Goal: Contribute content

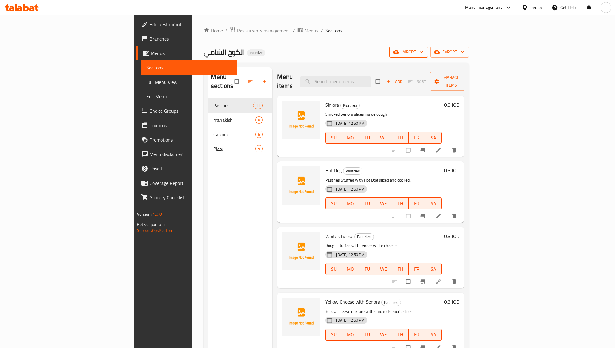
click at [423, 50] on span "import" at bounding box center [408, 52] width 29 height 8
click at [540, 95] on span "Bulk Image upload" at bounding box center [550, 93] width 59 height 7
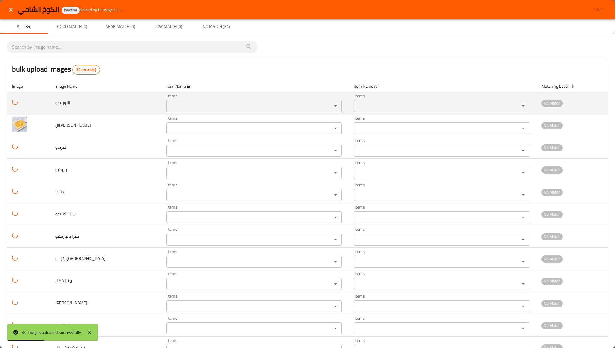
click at [218, 108] on input "Items" at bounding box center [245, 106] width 154 height 8
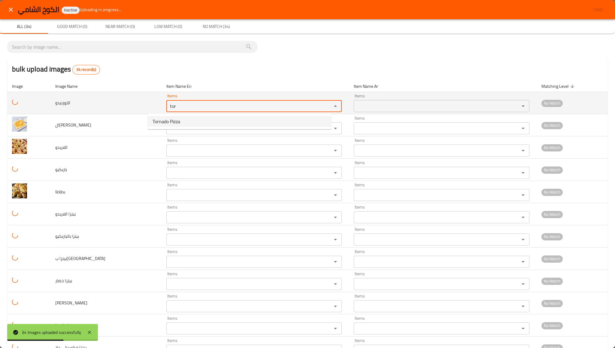
type input "Tornado Pizza"
type input "بيتزا التورنيدو"
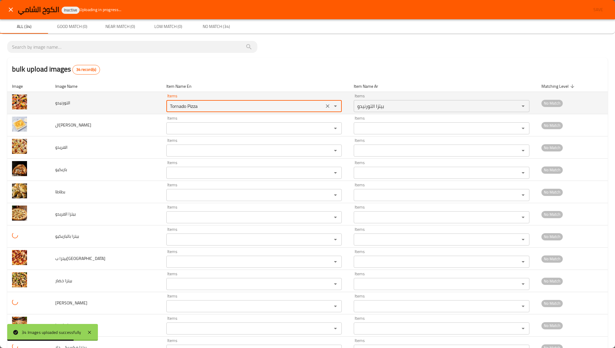
type input "Tornado Pizza"
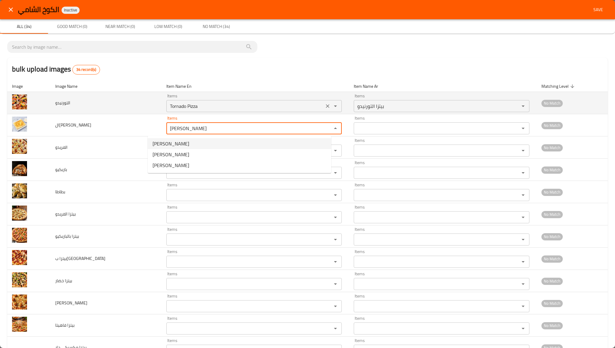
type الفريدو "[PERSON_NAME]"
type الفريدو-ar "مناقيش الفريدو"
type الفريدو "[PERSON_NAME]"
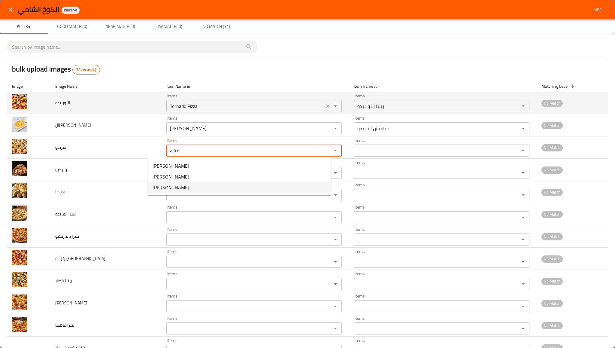
type input "[PERSON_NAME]"
type input "بيتزا الفريدو"
type input "[PERSON_NAME]"
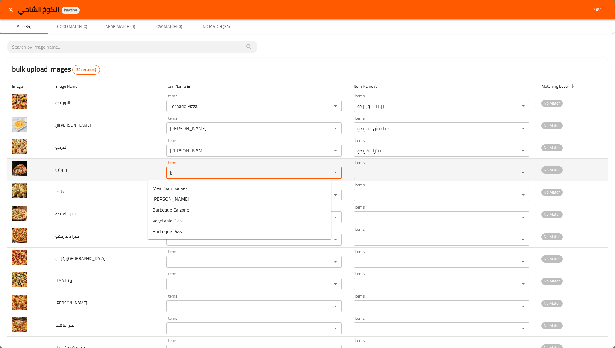
type input "b"
click at [19, 171] on img "enhanced table" at bounding box center [19, 168] width 15 height 15
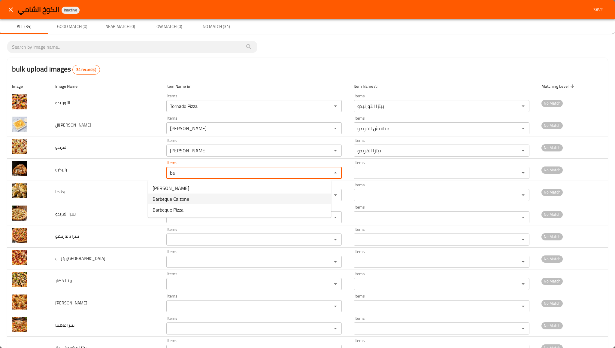
type input "Barbeque Calzone"
type input "باربكيو كلزوني"
type input "Barbeque Calzone"
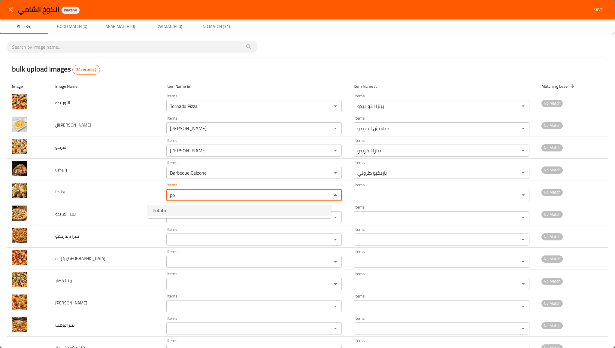
type input "Potato"
type input "بطاطا"
type input "Potato"
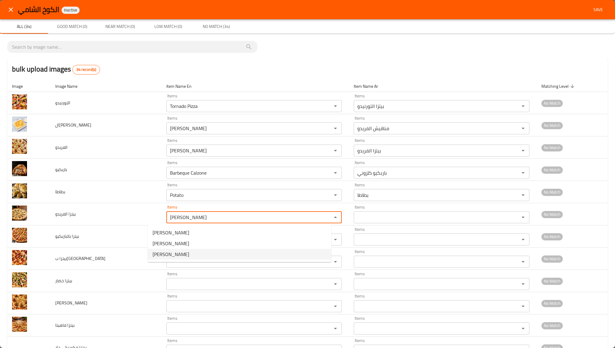
type الفريدو "[PERSON_NAME]"
type الفريدو-ar "بيتزا الفريدو"
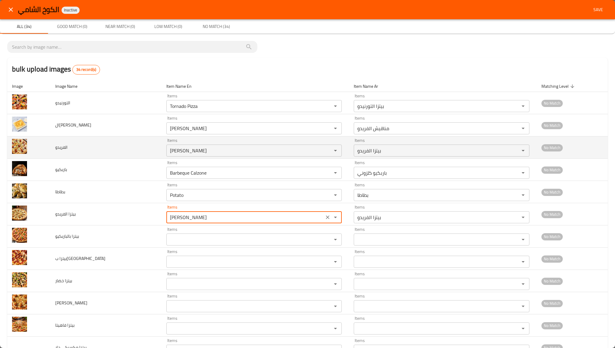
type الفريدو "[PERSON_NAME]"
click at [24, 146] on img "enhanced table" at bounding box center [19, 146] width 15 height 15
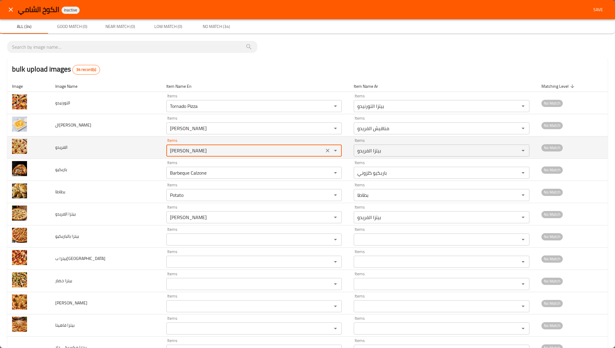
click at [168, 152] on input "[PERSON_NAME]" at bounding box center [245, 150] width 154 height 8
type input "[PERSON_NAME]"
type input "مناقيش الفريدو"
type input "[PERSON_NAME]"
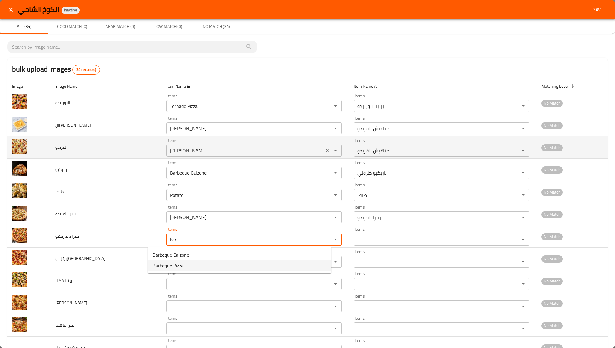
type بالباربكيو "Barbeque Pizza"
type بالباربكيو-ar "بيتزا بالباربكيو"
type بالباربكيو "Barbeque Pizza"
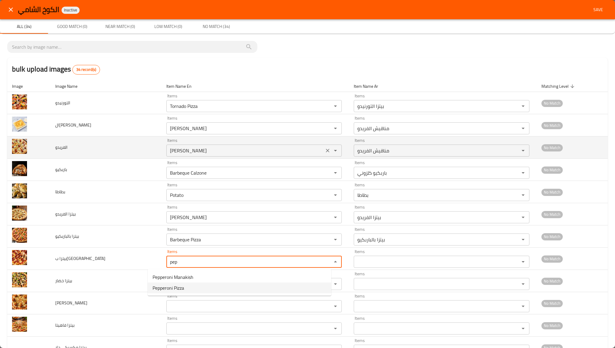
type ببروني "Pepperoni Pizza"
type ببروني-ar "بيتزا ب[GEOGRAPHIC_DATA]"
type ببروني "Pepperoni Pizza"
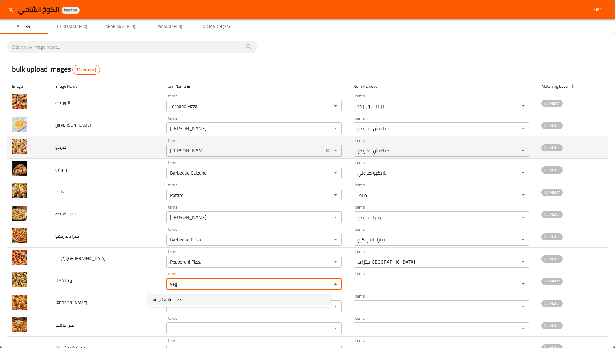
type خضار "Vegetable Pizza"
type خضار-ar "بيتزا خضار"
type خضار "Vegetable Pizza"
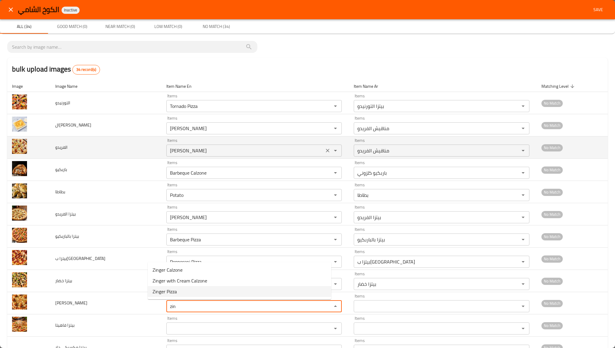
type زنجر "Zinger Pizza"
type زنجر-ar "[PERSON_NAME]"
type زنجر "Zinger Pizza"
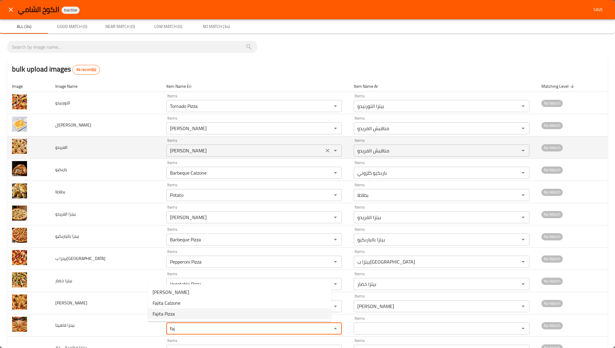
type فاهيتا "Fajita Pizza"
type فاهيتا-ar "بيتزا فاهيتا"
type فاهيتا "Fajita Pizza"
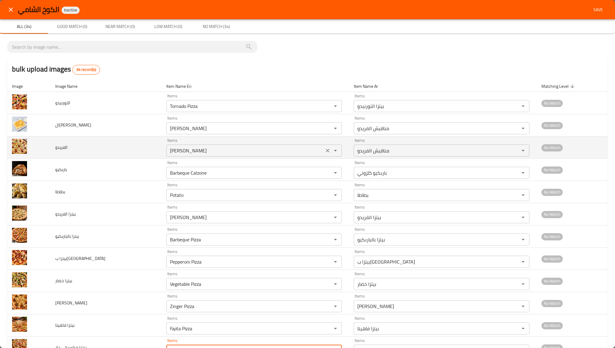
scroll to position [8, 0]
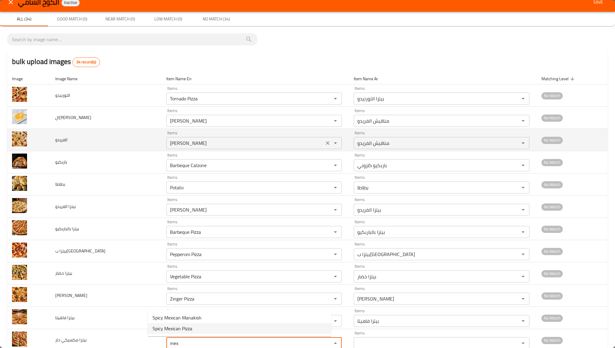
type حار "Spicy Mexican Pizza"
type حار-ar "بيتزا مكسيكي حار"
type حار "Spicy Mexican Pizza"
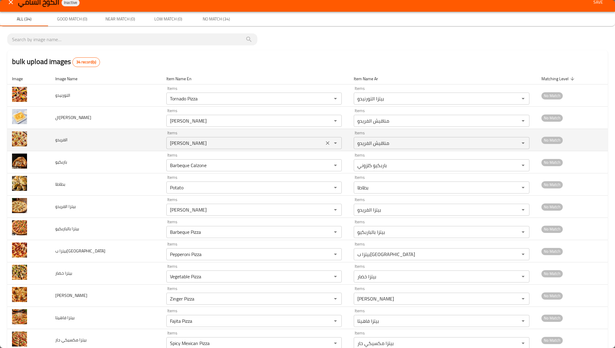
scroll to position [199, 0]
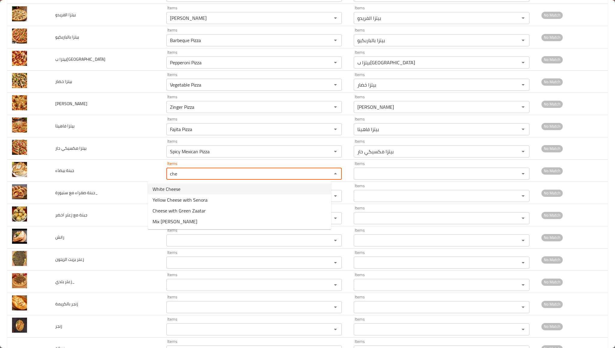
type بيضاء "White Cheese"
type بيضاء-ar "جبنة بيضاء"
type بيضاء "White Cheese"
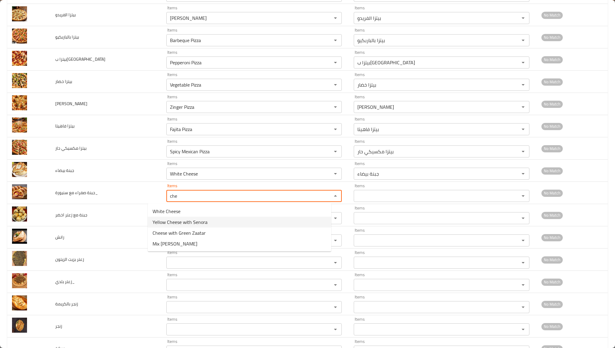
type سنيورة_ "Yellow Cheese with Senora"
type سنيورة_-ar "جبنة صفراء مع سنيورة"
type سنيورة_ "Yellow Cheese with Senora"
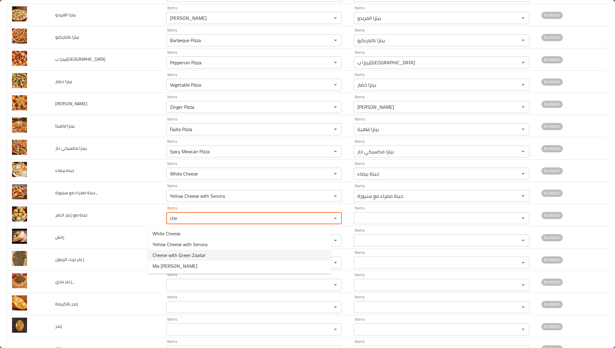
type اخضر "Cheese with Green Zaatar"
type اخضر-ar "جبنة مع زعتر اخضر"
type اخضر "Cheese with Green Zaatar"
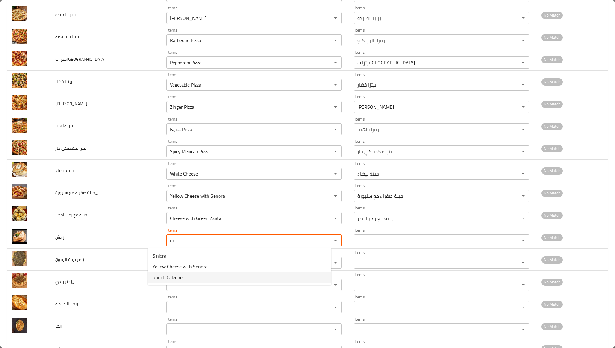
type input "Ranch Calzone"
type input "[PERSON_NAME]"
type input "Ranch Calzone"
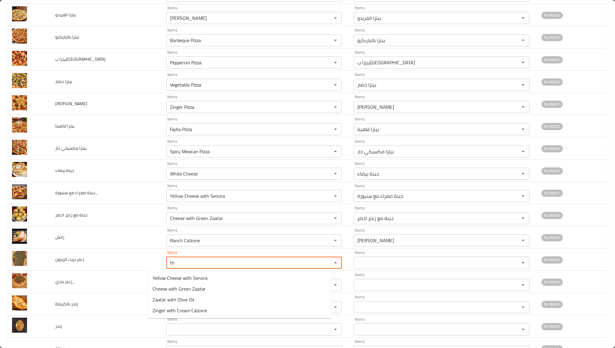
type الزيتون "t"
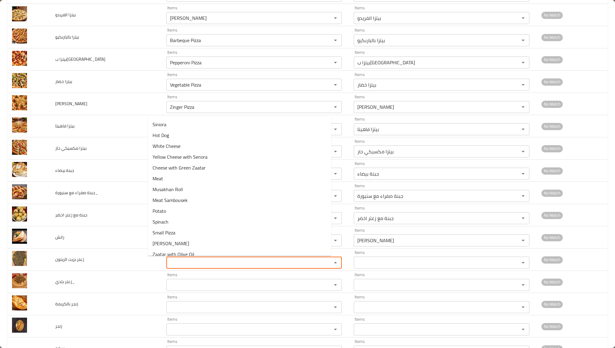
type الزيتون "`"
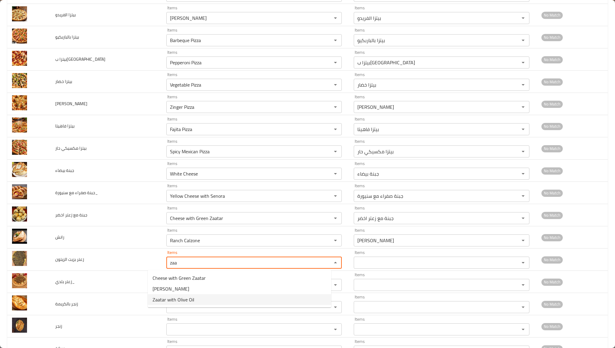
type الزيتون "Zaatar with Olive Oil"
type الزيتون-ar "زعتر بزيت الزيتون"
type الزيتون "Zaatar with Olive Oil"
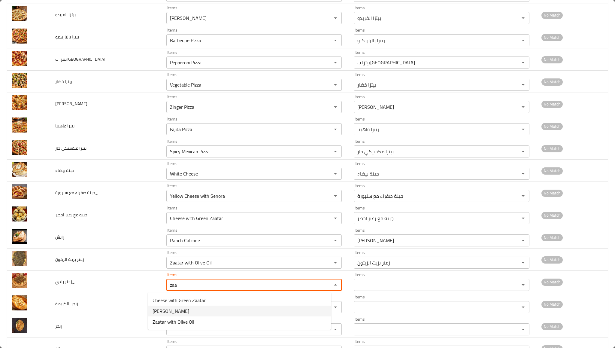
type بلدي_ "[PERSON_NAME]"
type بلدي_-ar "زعتر بلدي"
type بلدي_ "[PERSON_NAME]"
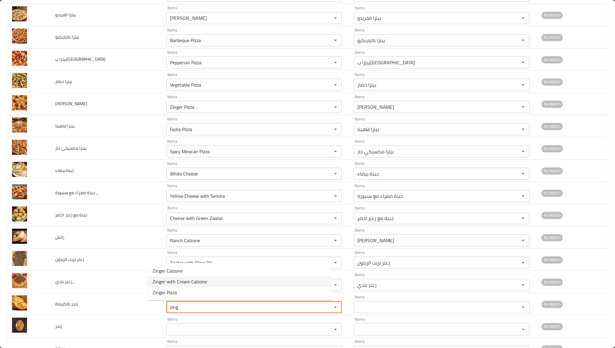
type بالكريمة "Zinger with Cream Calzone"
type بالكريمة-ar "زنجر بالكريمة كلزوني"
type بالكريمة "Zinger with Cream Calzone"
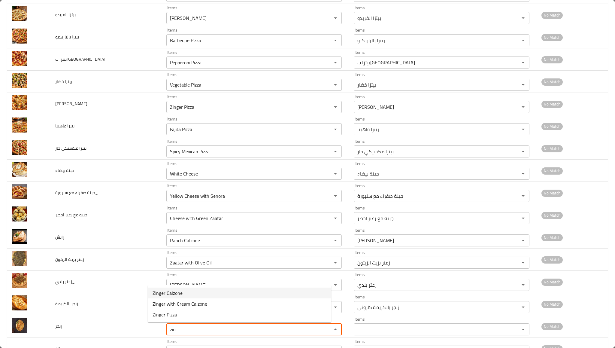
type input "Zinger Calzone"
type input "زنجر كلزوني"
type input "Zinger Calzone"
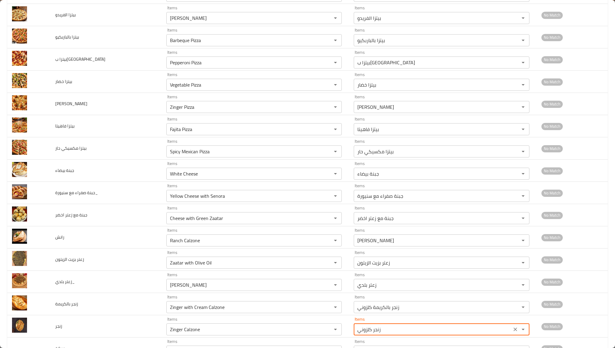
scroll to position [207, 0]
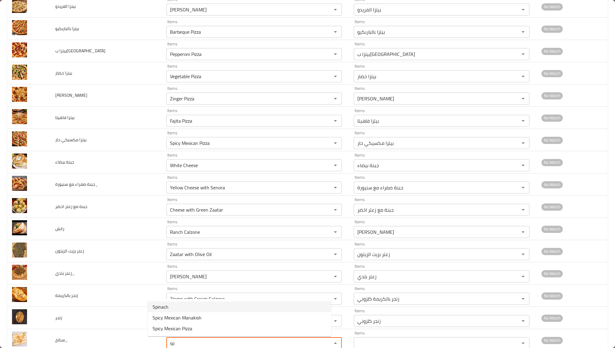
type input "Spinach"
type input "سبانخ"
type input "Spinach"
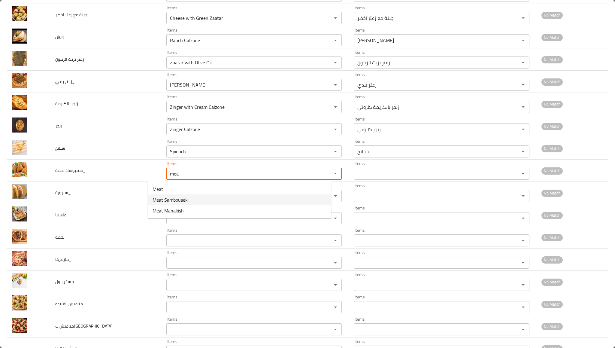
type لحمة_ "Meat Sambousek"
type لحمة_-ar "سمبوسك لحمة"
type لحمة_ "Meat Sambousek"
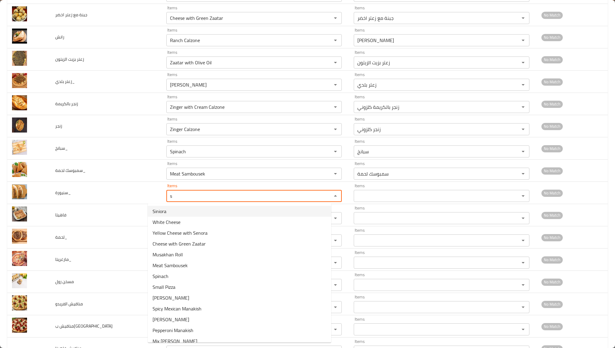
type input "Siniora"
type input "سنيورة"
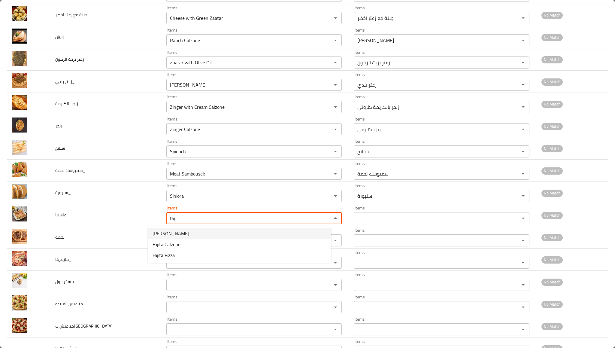
type input "[PERSON_NAME]"
type input "مناقيش فاهيتا"
type input "[PERSON_NAME]"
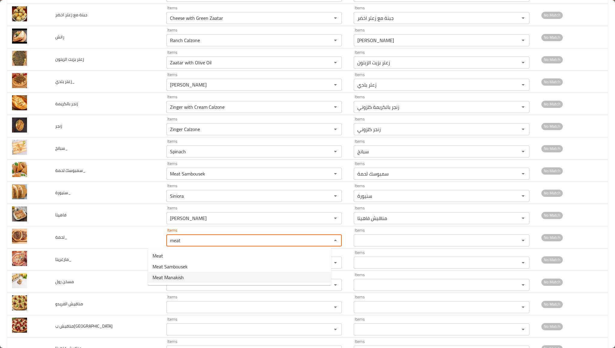
type input "Meat Manakish"
type input "مناقيش لحمة"
type input "Meat Manakish"
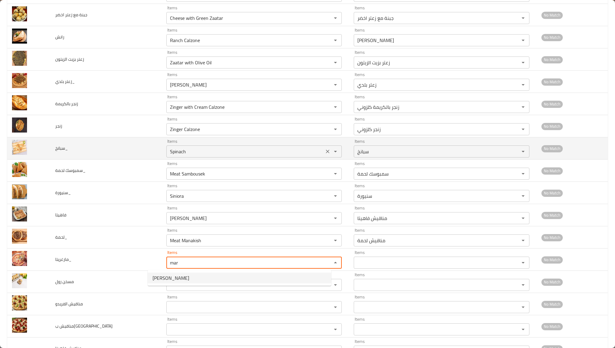
type input "[PERSON_NAME]"
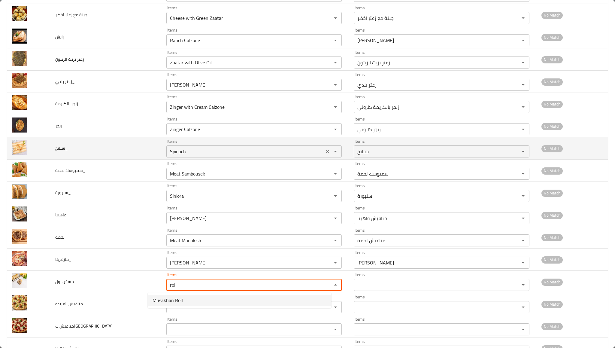
type رول "Musakhan Roll"
type رول-ar "مسخن رول"
type رول "Musakhan Roll"
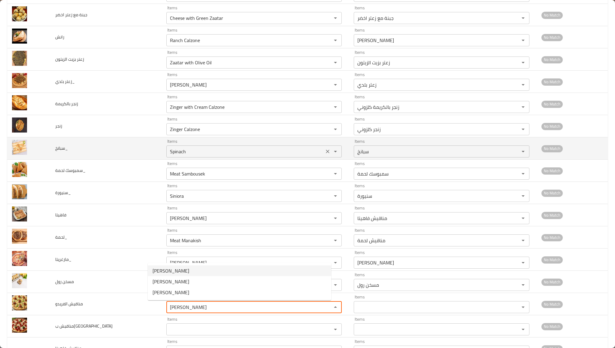
type الفريدو "[PERSON_NAME]"
type الفريدو-ar "مناقيش الفريدو"
type الفريدو "[PERSON_NAME]"
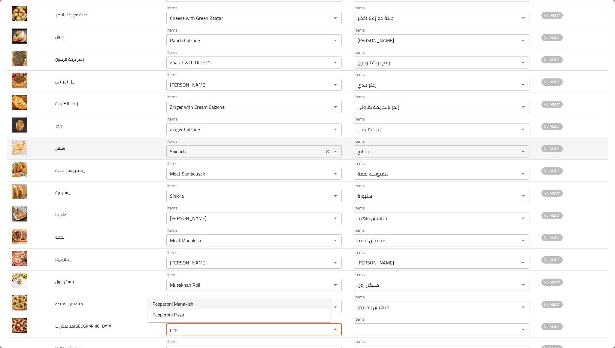
type ببروني "Pepperoni Manakish"
type ببروني-ar "مناقيش ب[GEOGRAPHIC_DATA]"
type ببروني "Pepperoni Manakish"
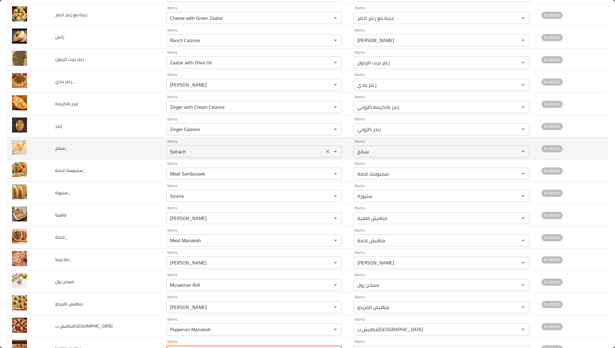
scroll to position [407, 0]
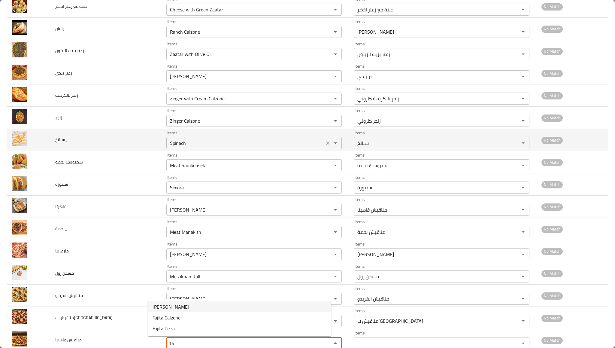
type فاهيتا "[PERSON_NAME]"
type فاهيتا-ar "مناقيش فاهيتا"
type فاهيتا "[PERSON_NAME]"
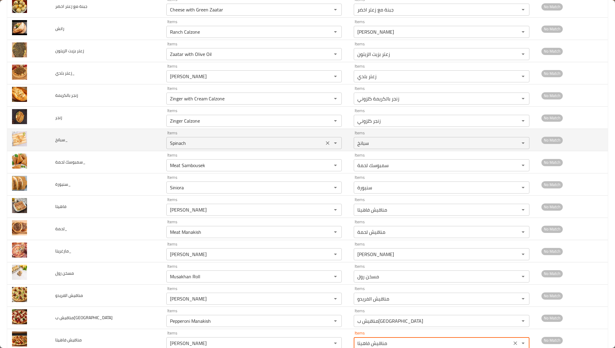
scroll to position [512, 0]
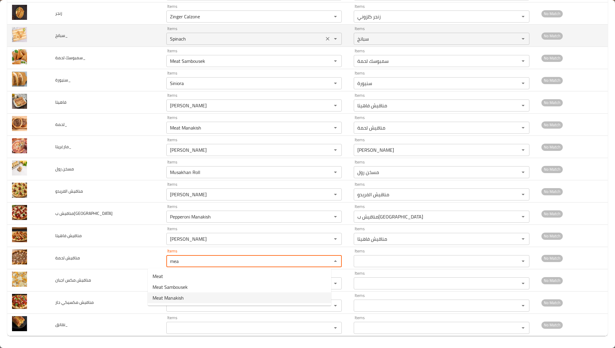
type لحمة "Meat Manakish"
type لحمة-ar "مناقيش لحمة"
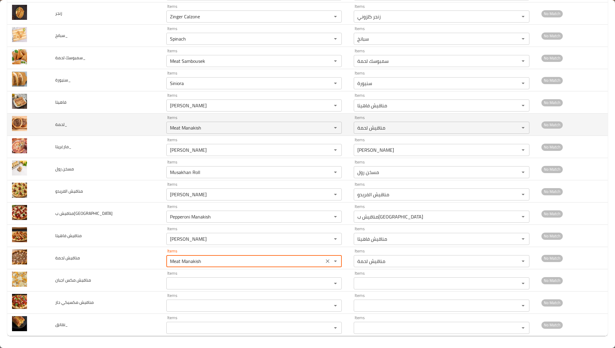
type لحمة "Meat Manakish"
click at [210, 124] on input "Meat Manakish" at bounding box center [245, 127] width 154 height 8
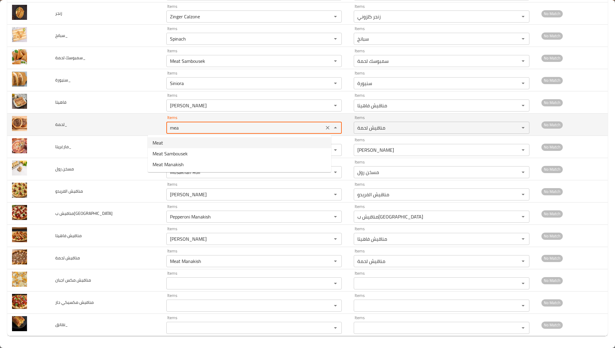
type input "Meat"
type input "لحمة"
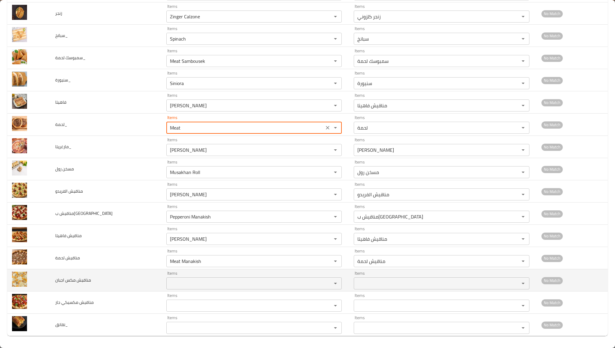
click at [176, 278] on div "Items" at bounding box center [253, 283] width 175 height 12
type input "Meat"
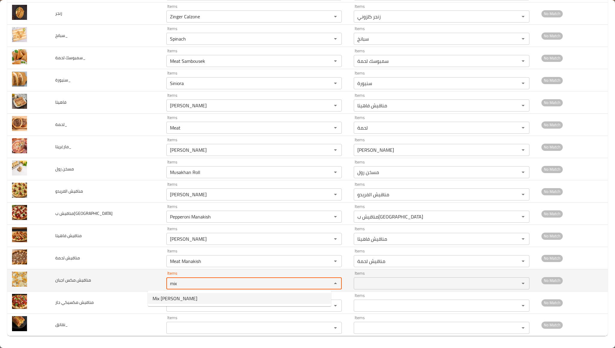
type اجبان "Mix [PERSON_NAME]"
type اجبان-ar "مناقيش مكس اجبان"
type اجبان "Mix [PERSON_NAME]"
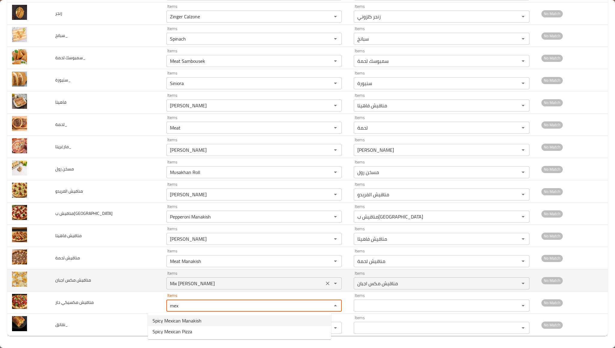
type حار "Spicy Mexican Manakish"
type حار-ar "مناقيش مكسيكي حار"
type حار "Spicy Mexican Manakish"
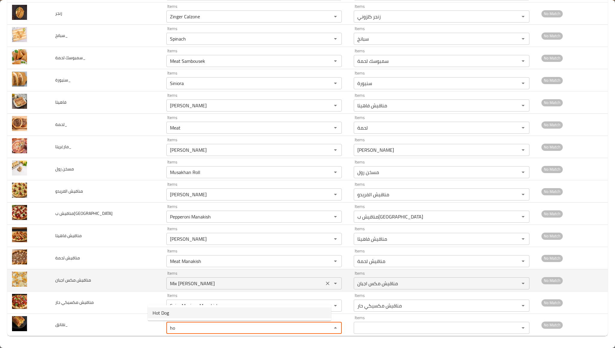
type input "Hot Dog"
type input "نقانق"
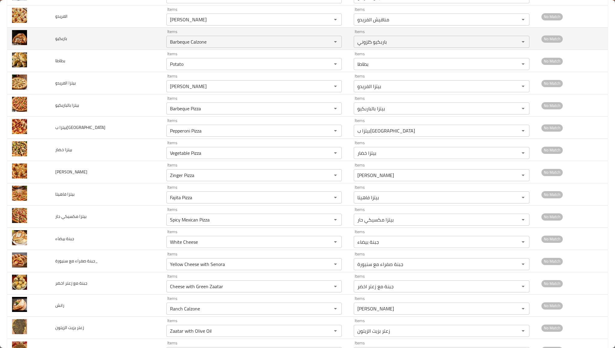
scroll to position [0, 0]
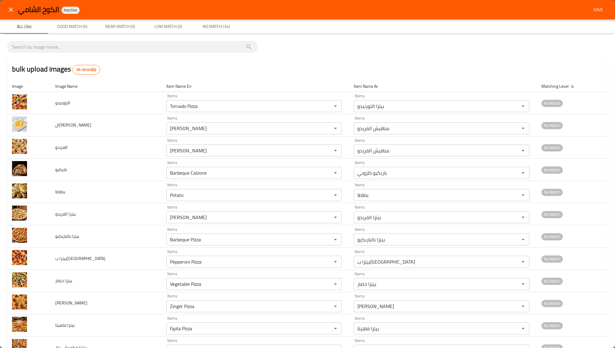
type input "Hot Dog"
click at [597, 6] on span "Save" at bounding box center [598, 10] width 14 height 8
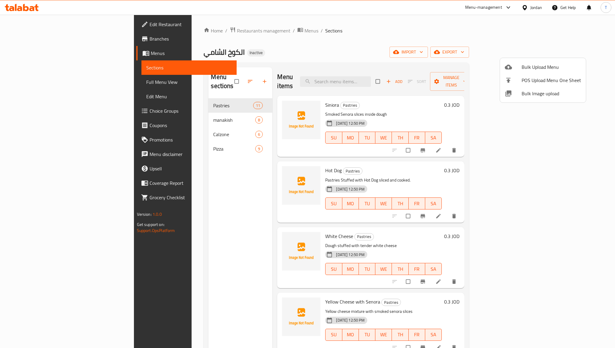
click at [63, 81] on div at bounding box center [307, 174] width 615 height 348
click at [146, 81] on span "Full Menu View" at bounding box center [189, 81] width 86 height 7
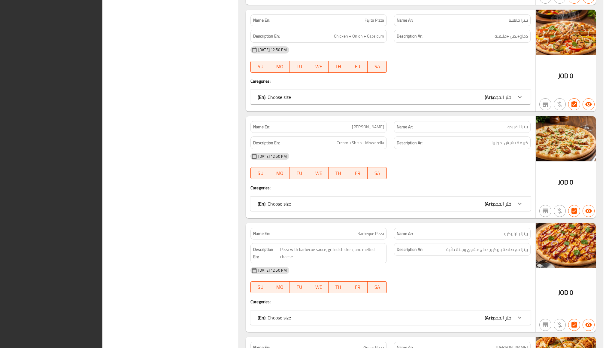
scroll to position [3264, 0]
